Goal: Task Accomplishment & Management: Complete application form

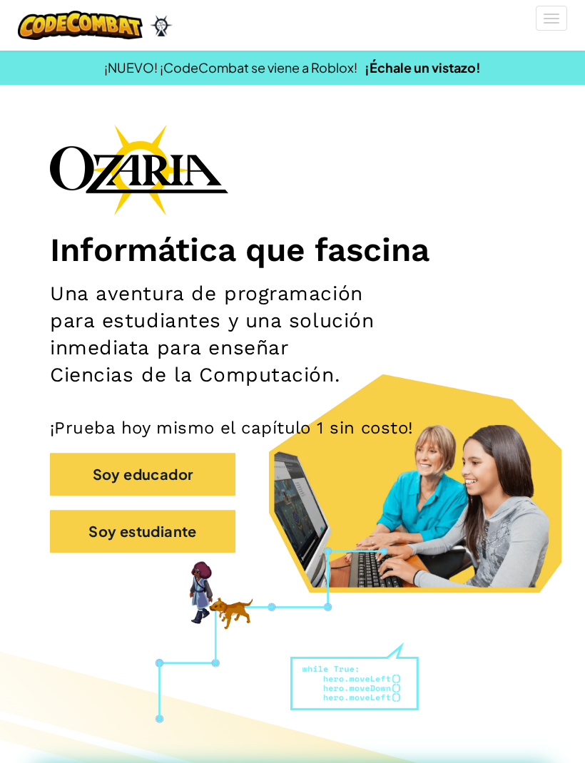
click at [174, 533] on button "Soy estudiante" at bounding box center [143, 531] width 186 height 43
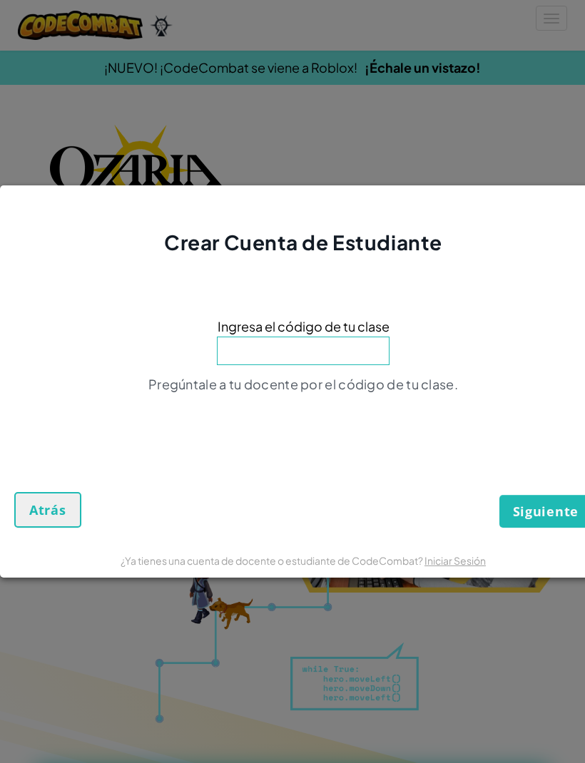
click at [57, 512] on span "Atrás" at bounding box center [47, 510] width 37 height 17
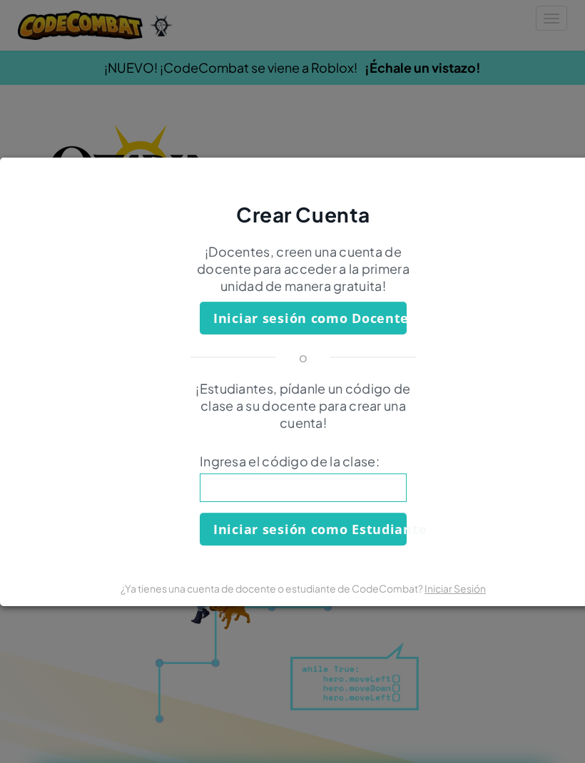
click at [510, 114] on div "Crear Cuenta ¡Docentes, creen una cuenta de docente para acceder a la primera u…" at bounding box center [292, 381] width 585 height 763
click at [371, 534] on button "Iniciar sesión como Estudiante" at bounding box center [303, 529] width 207 height 33
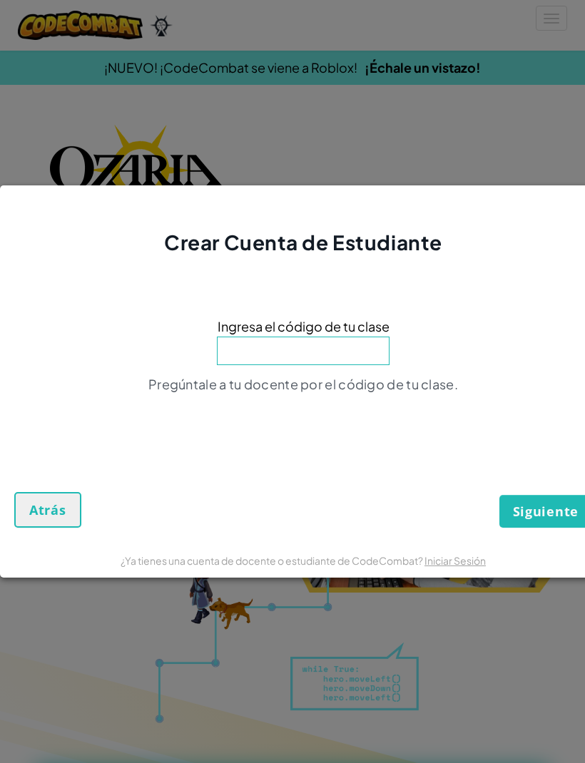
scroll to position [227, 0]
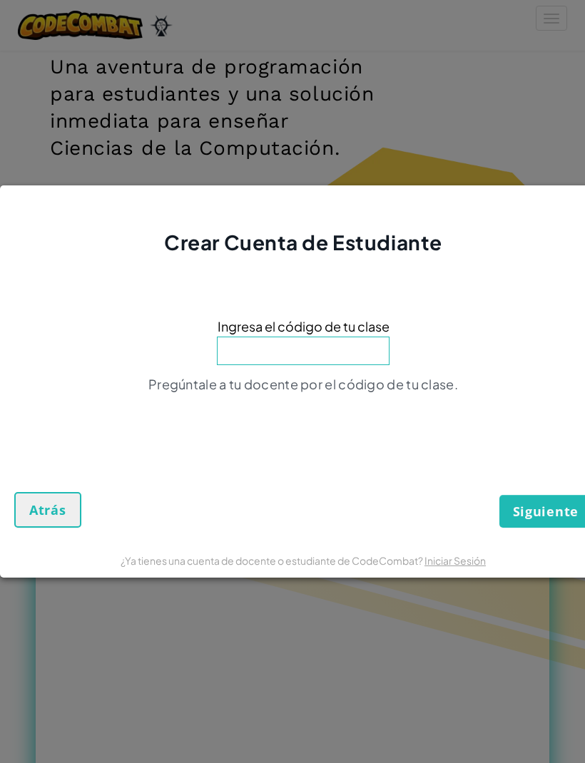
click at [63, 514] on span "Atrás" at bounding box center [47, 510] width 37 height 17
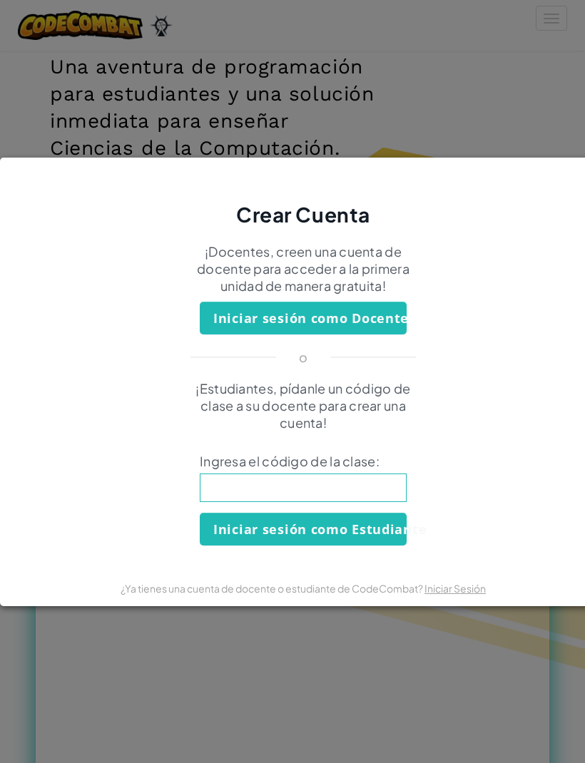
click at [351, 666] on div "Crear Cuenta ¡Docentes, creen una cuenta de docente para acceder a la primera u…" at bounding box center [292, 381] width 585 height 763
